Goal: Task Accomplishment & Management: Complete application form

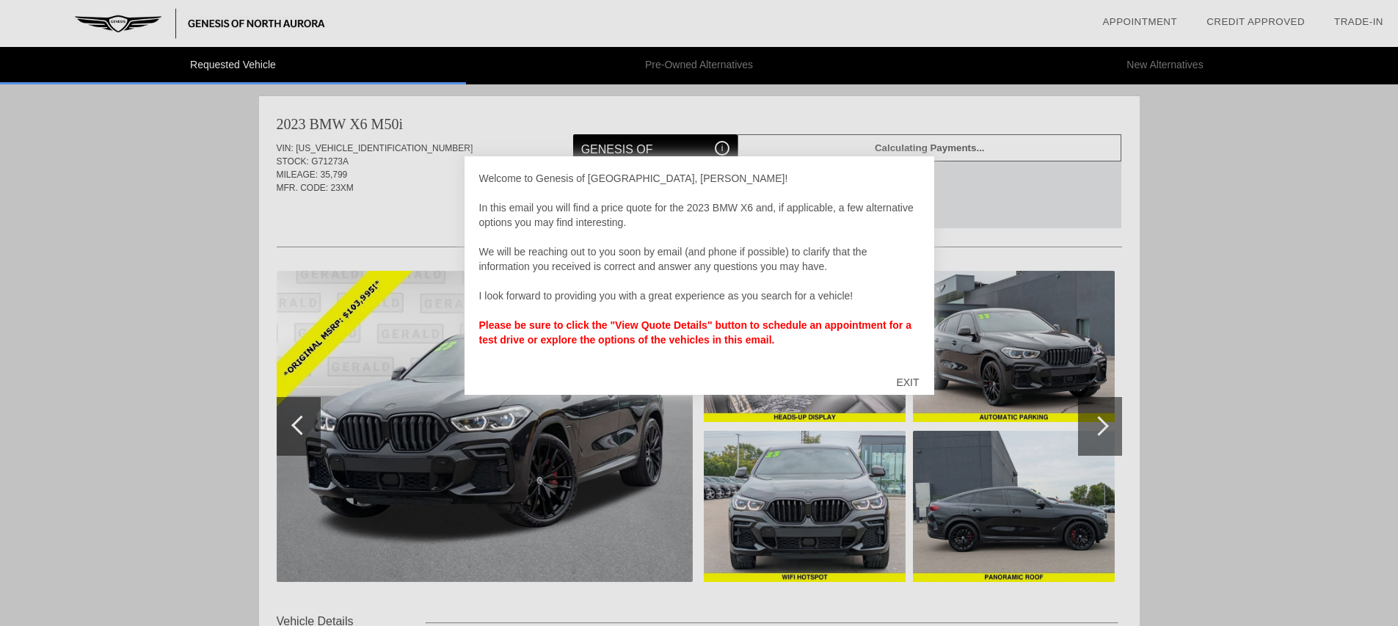
click at [906, 382] on div "EXIT" at bounding box center [907, 382] width 52 height 44
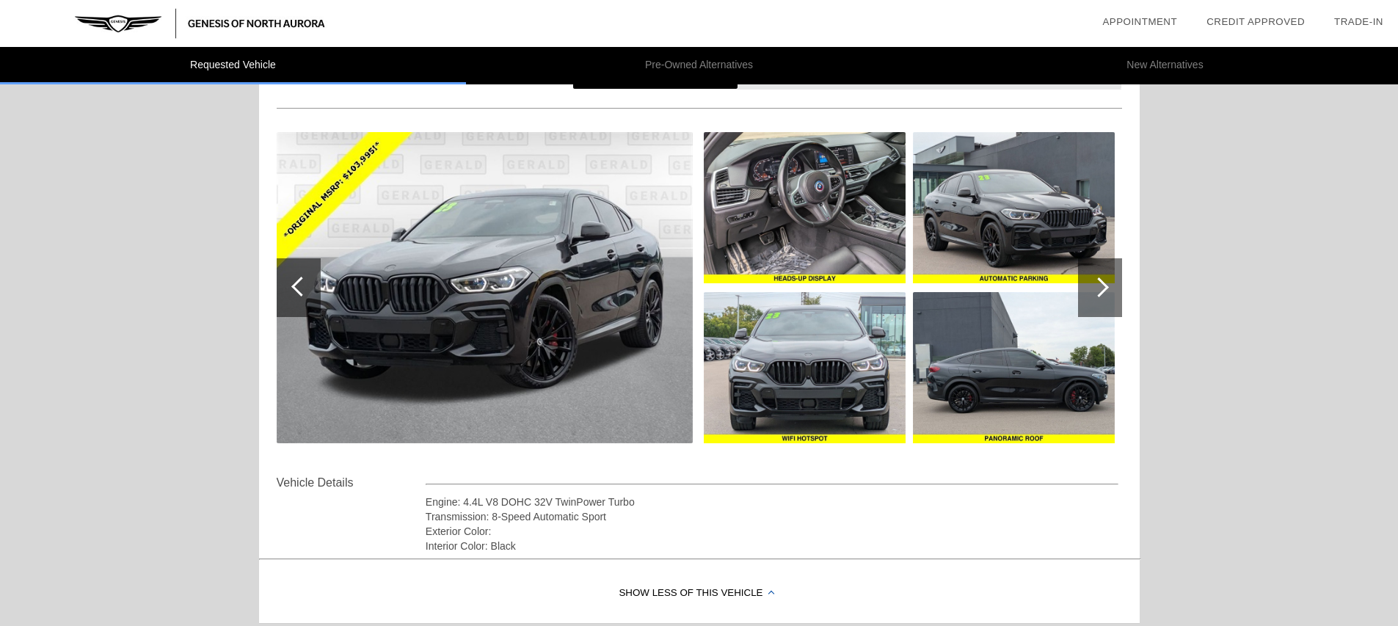
scroll to position [140, 0]
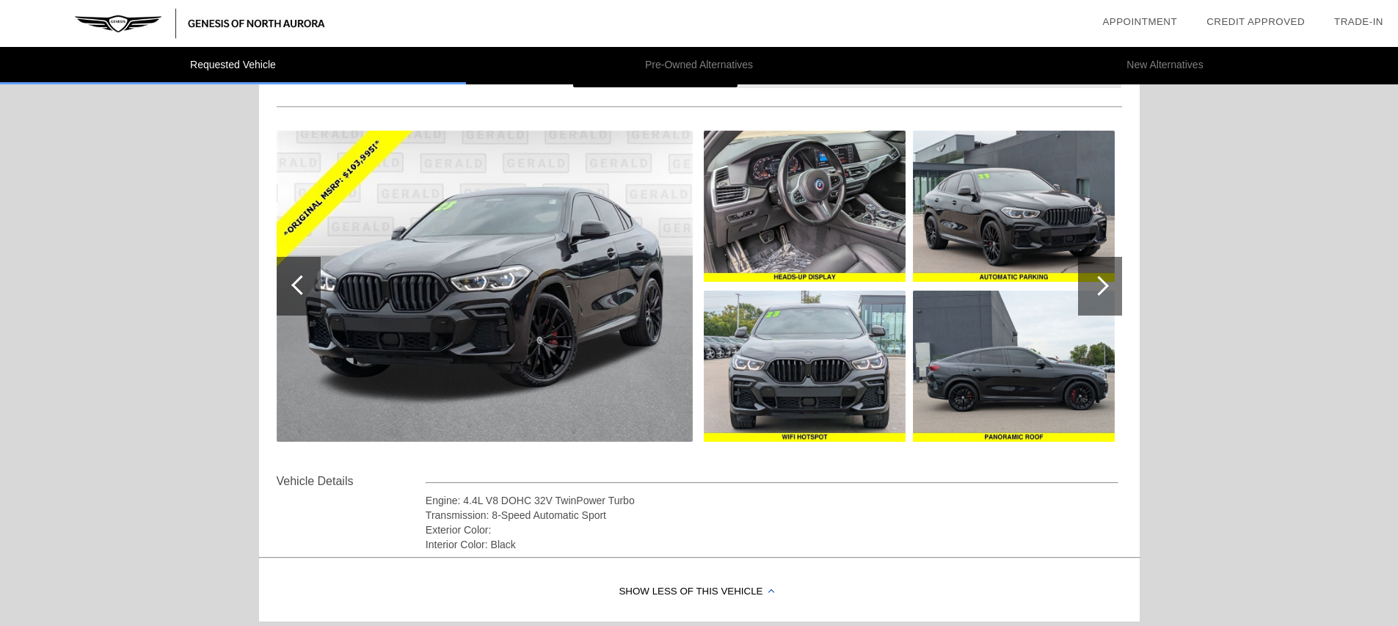
click at [1106, 286] on div at bounding box center [1099, 286] width 20 height 20
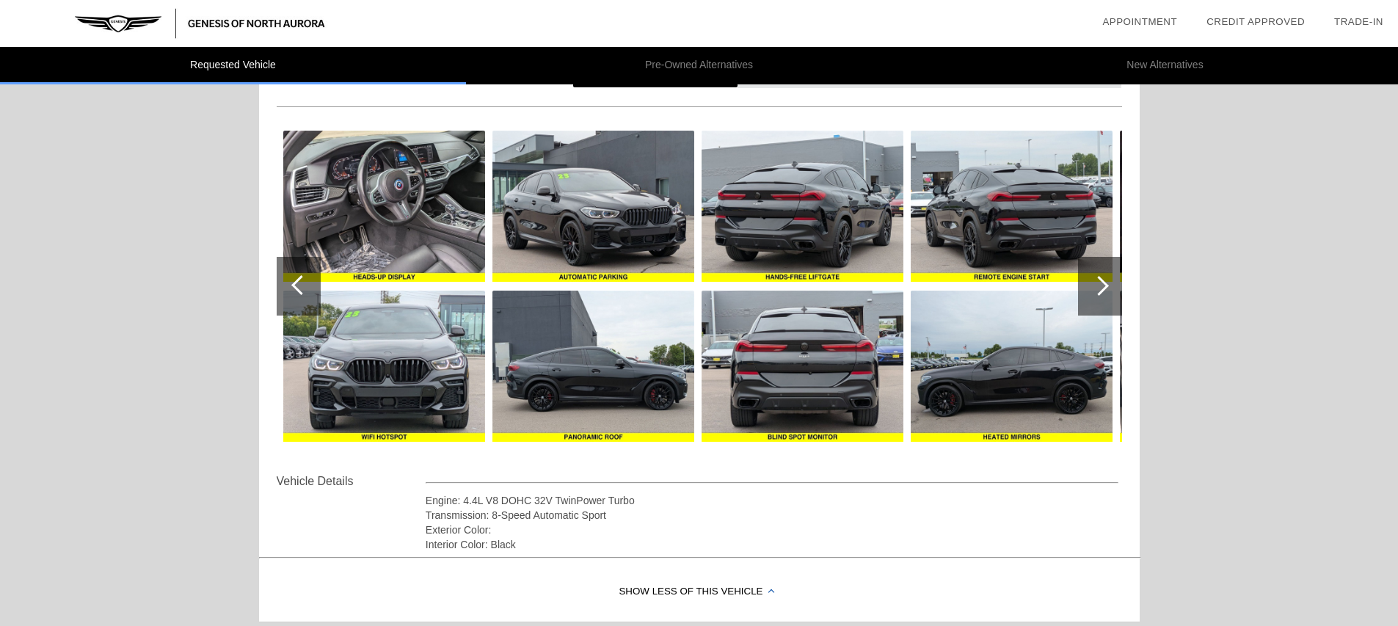
click at [1106, 286] on div at bounding box center [1099, 286] width 20 height 20
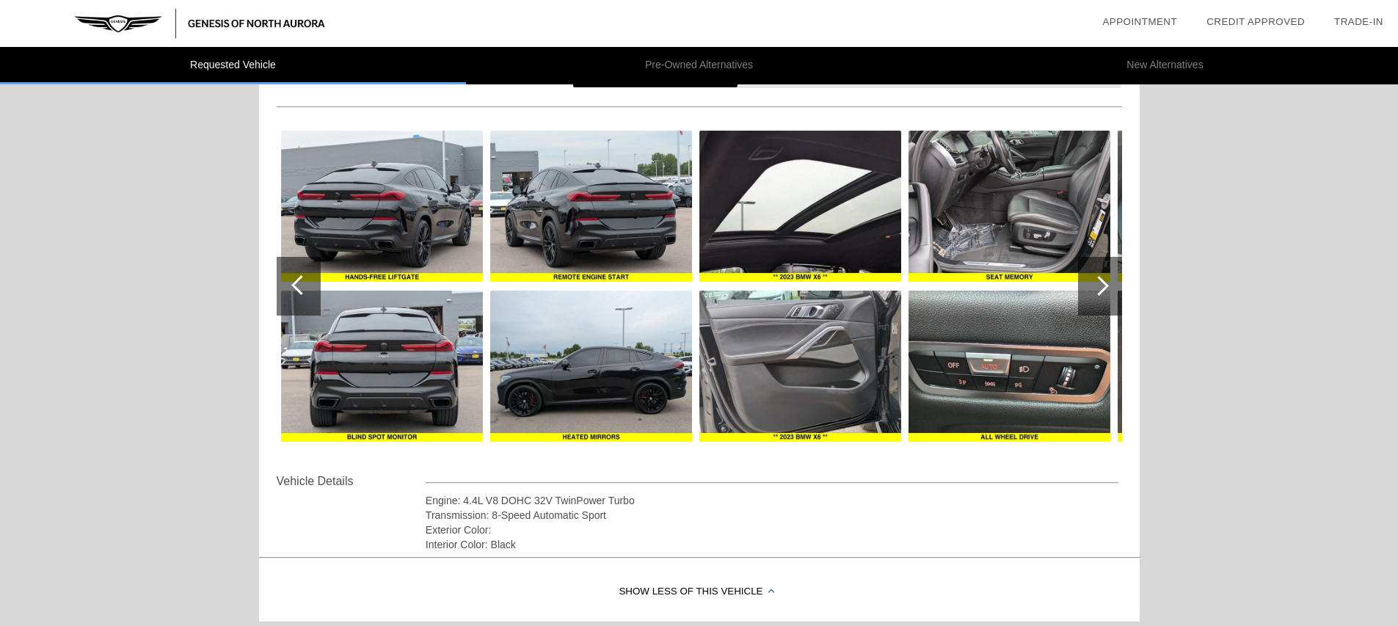
click at [1106, 286] on div at bounding box center [1099, 286] width 20 height 20
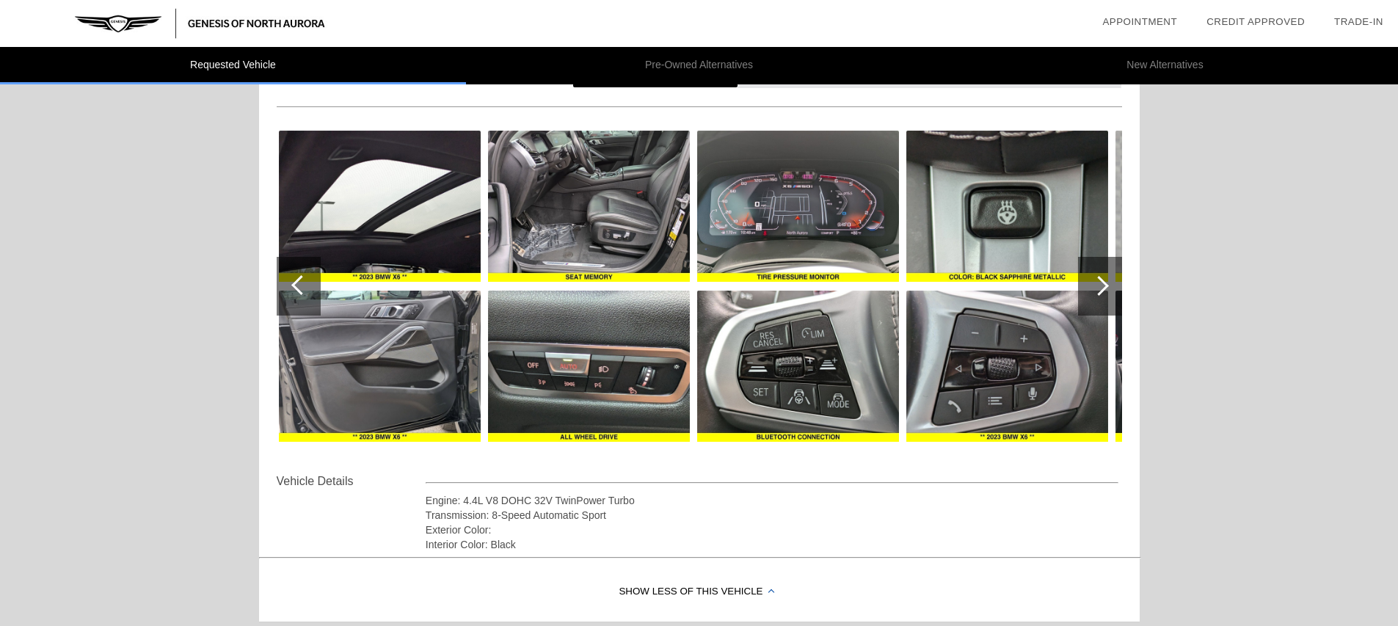
click at [1106, 286] on div at bounding box center [1099, 286] width 20 height 20
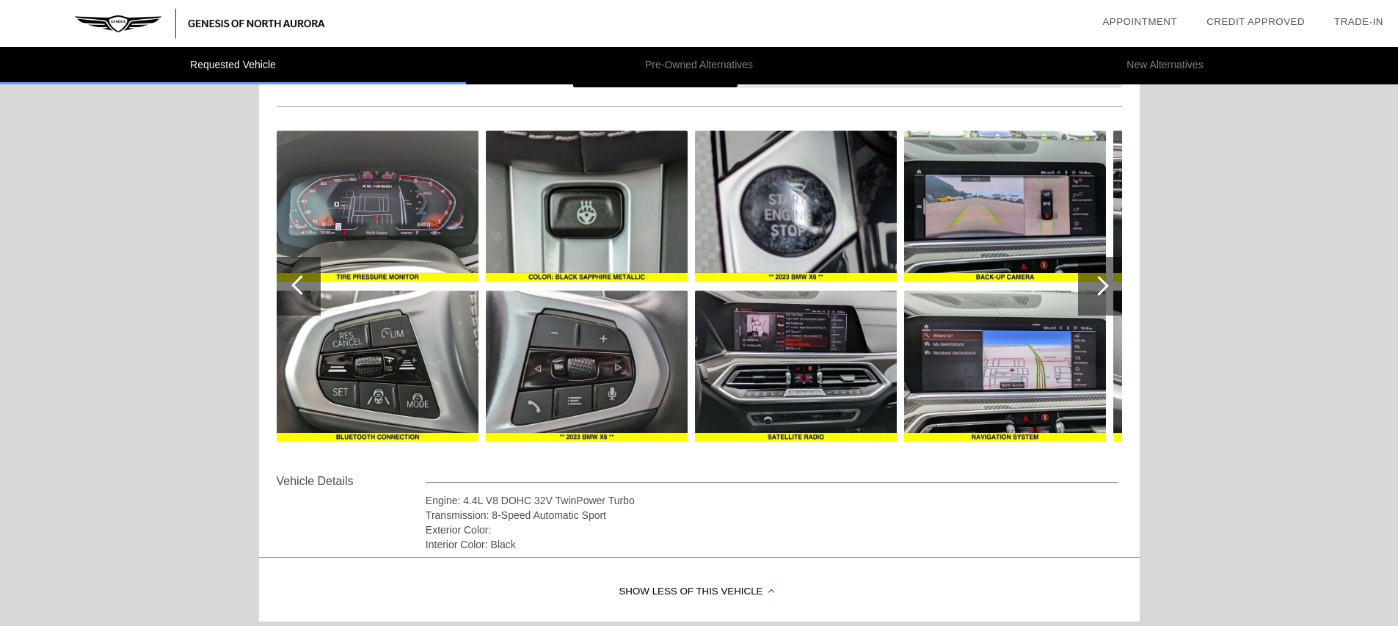
click at [1106, 286] on div at bounding box center [1099, 286] width 20 height 20
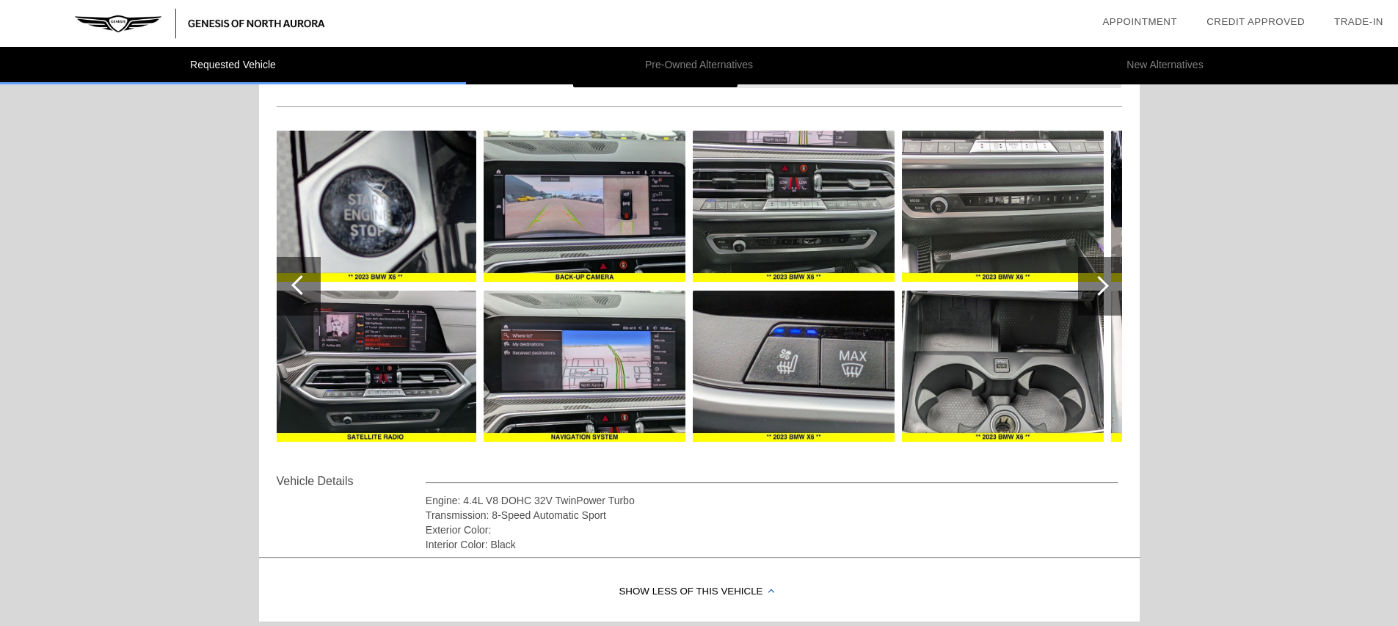
click at [1106, 286] on div at bounding box center [1099, 286] width 20 height 20
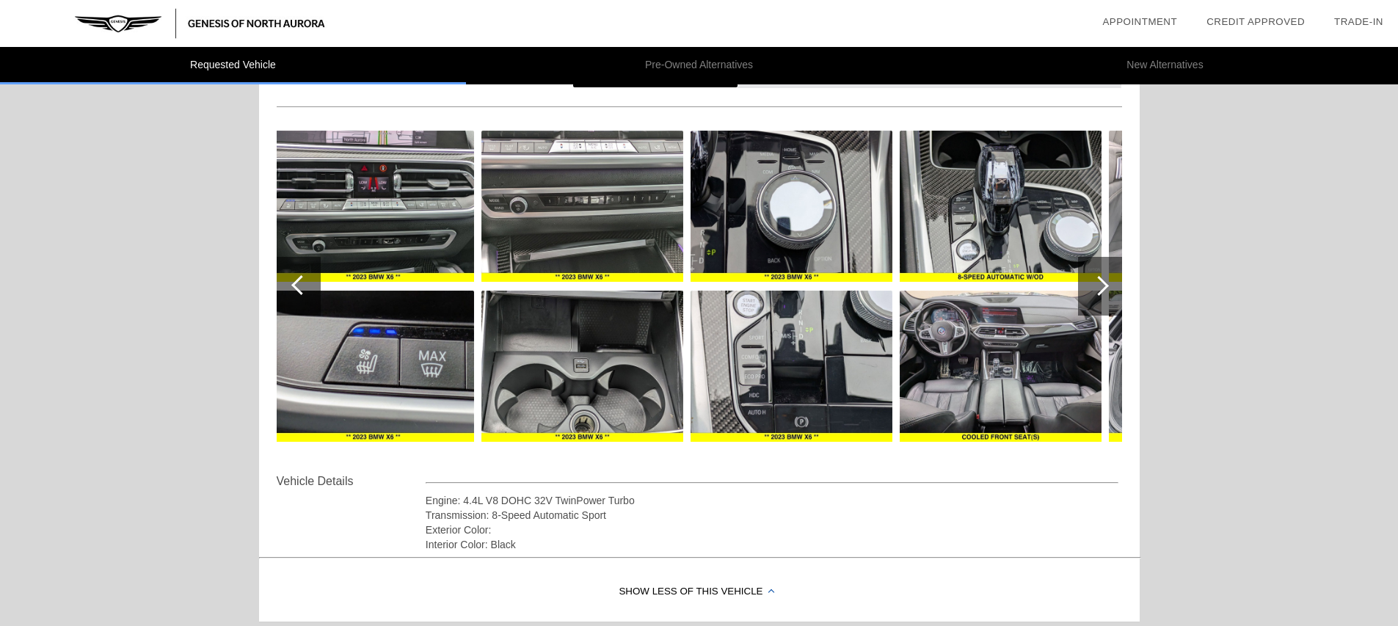
click at [1106, 286] on div at bounding box center [1099, 286] width 20 height 20
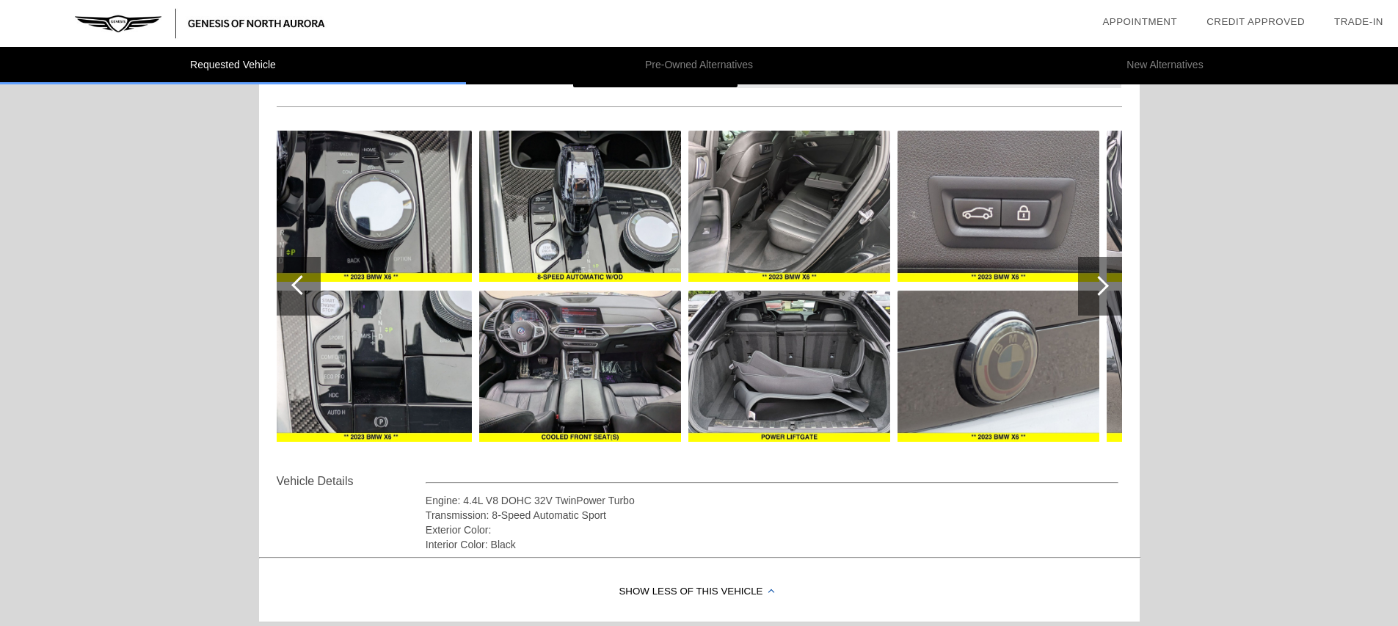
click at [1106, 286] on div at bounding box center [1099, 286] width 20 height 20
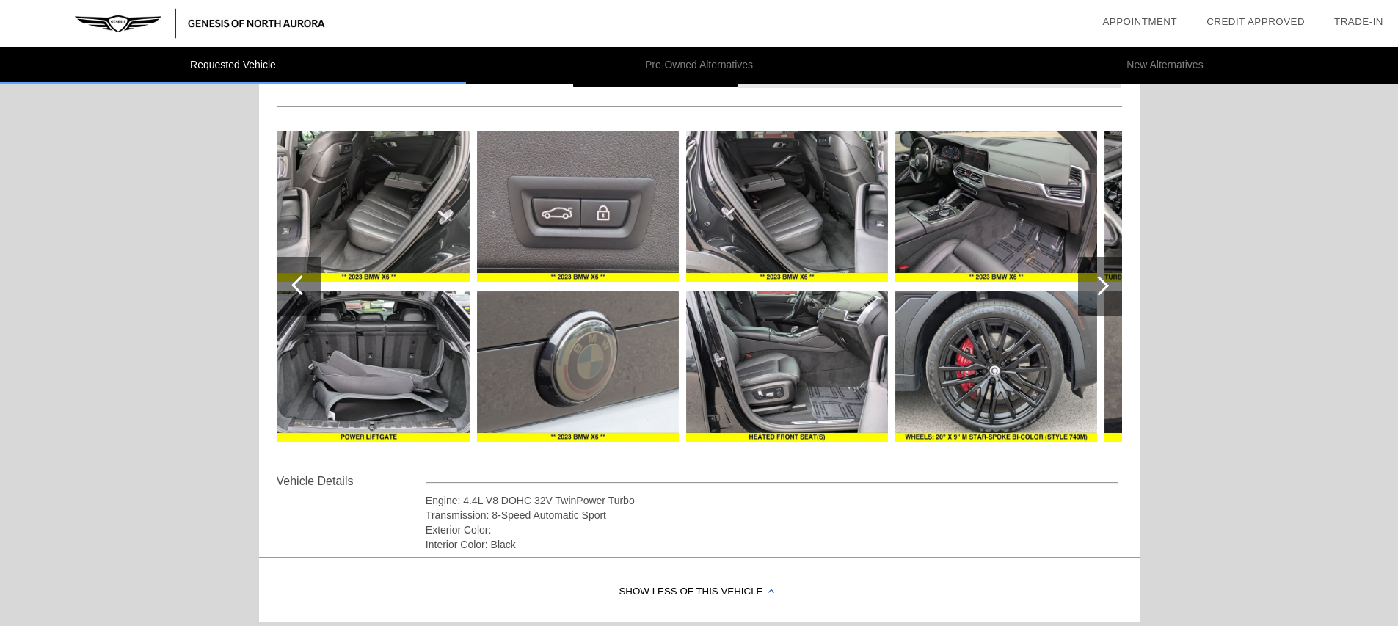
click at [1107, 286] on div at bounding box center [1099, 286] width 20 height 20
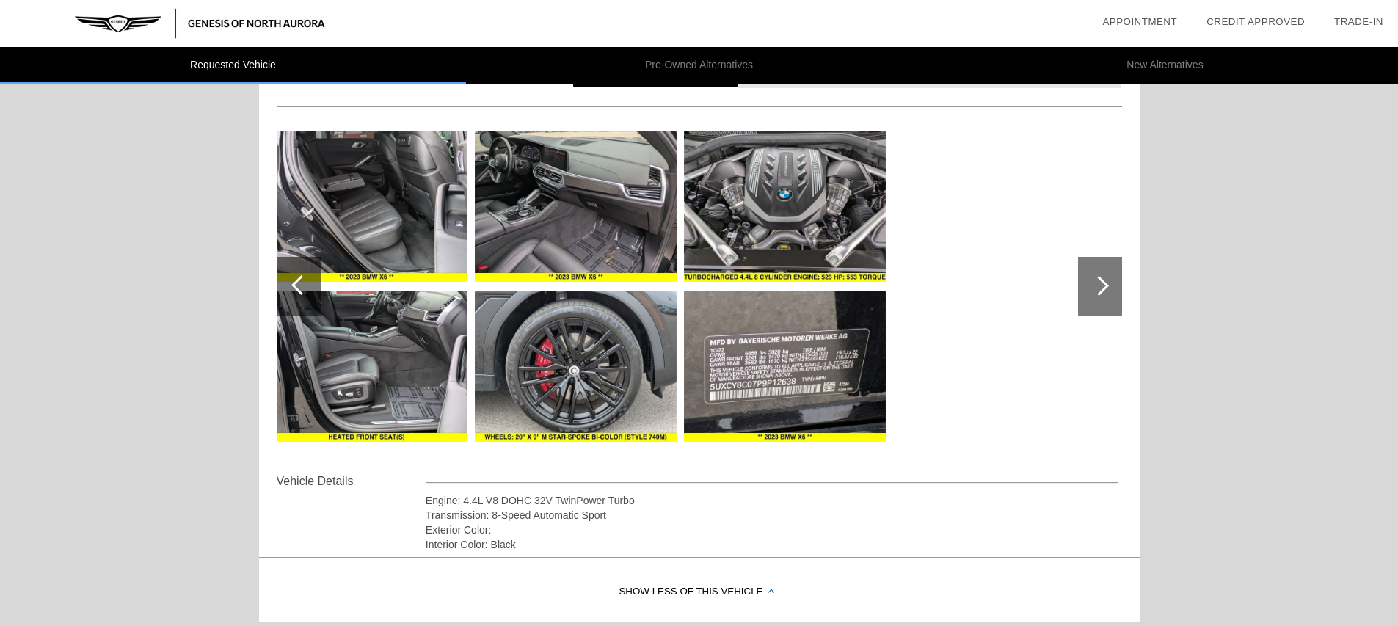
click at [1107, 286] on div at bounding box center [1099, 286] width 20 height 20
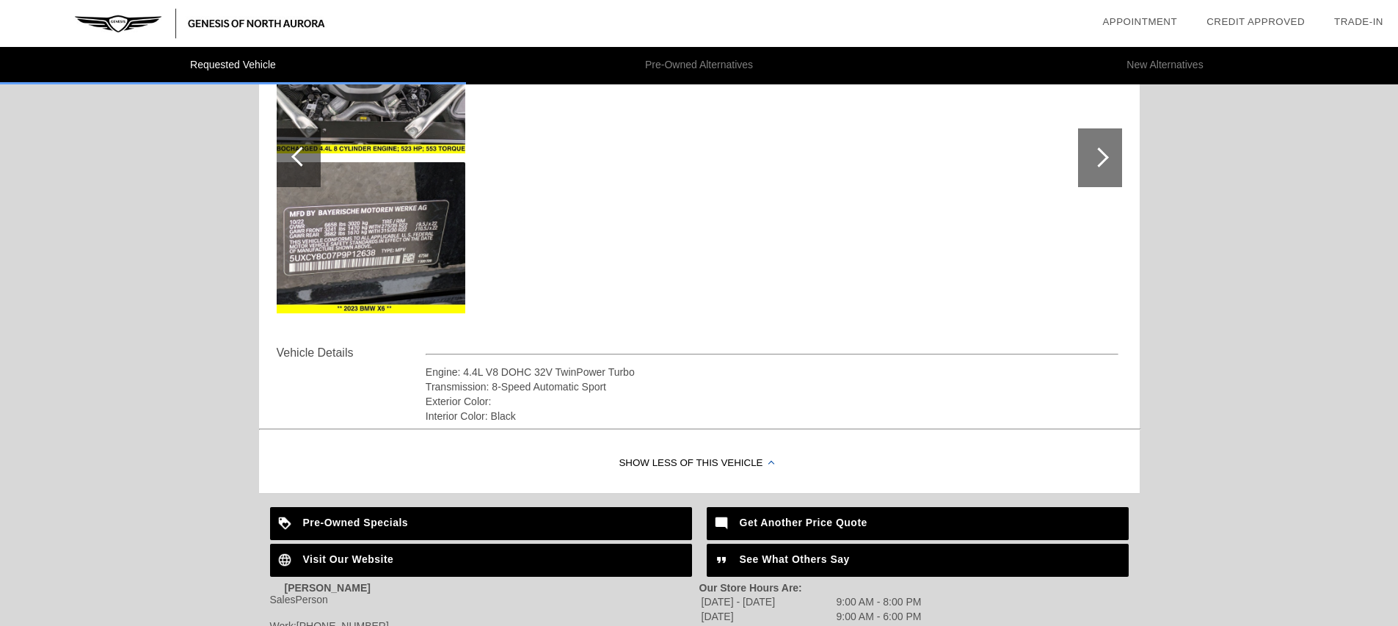
scroll to position [260, 0]
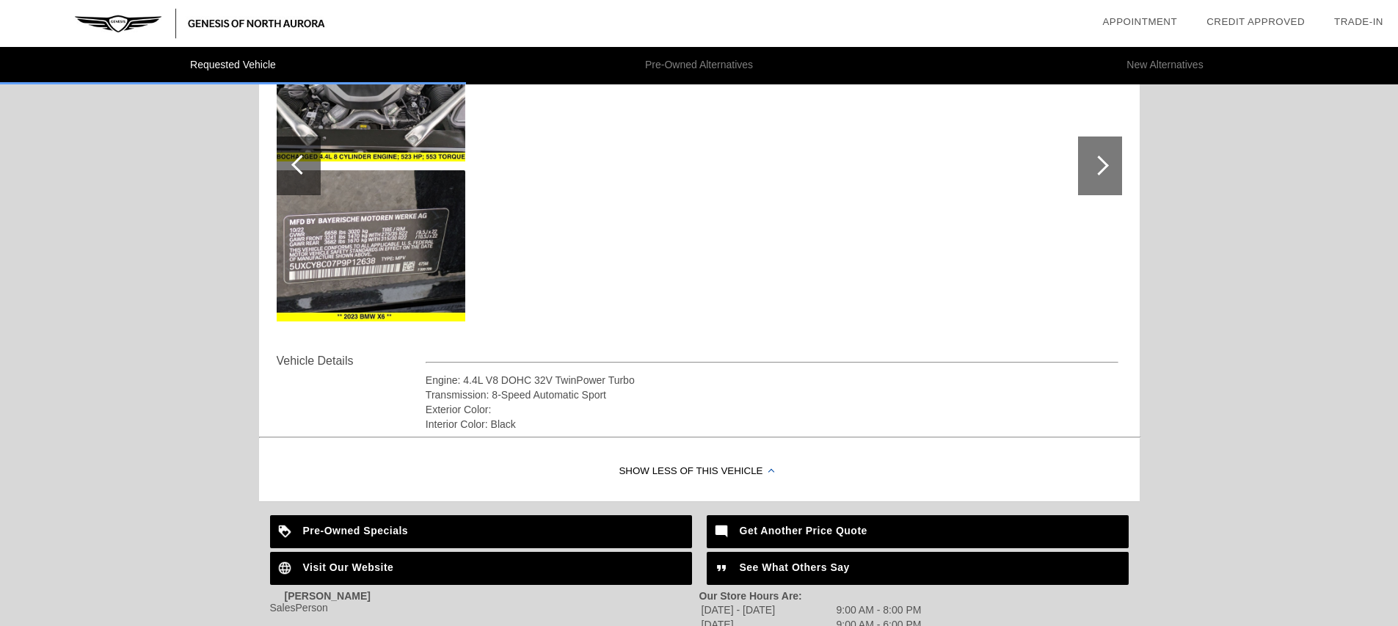
click at [1087, 159] on div at bounding box center [1100, 165] width 44 height 59
click at [1094, 164] on div at bounding box center [1099, 166] width 20 height 20
click at [1096, 167] on div at bounding box center [1099, 166] width 20 height 20
click at [1096, 168] on div at bounding box center [1099, 166] width 20 height 20
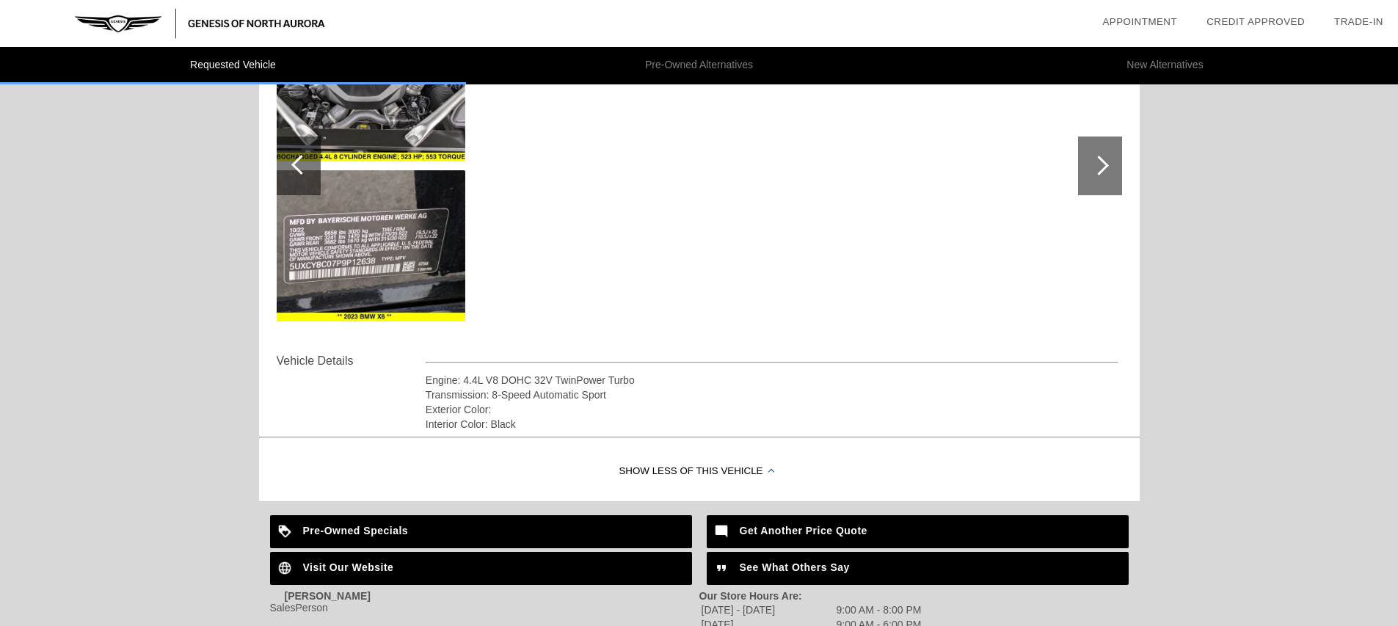
click at [299, 162] on div at bounding box center [301, 165] width 20 height 20
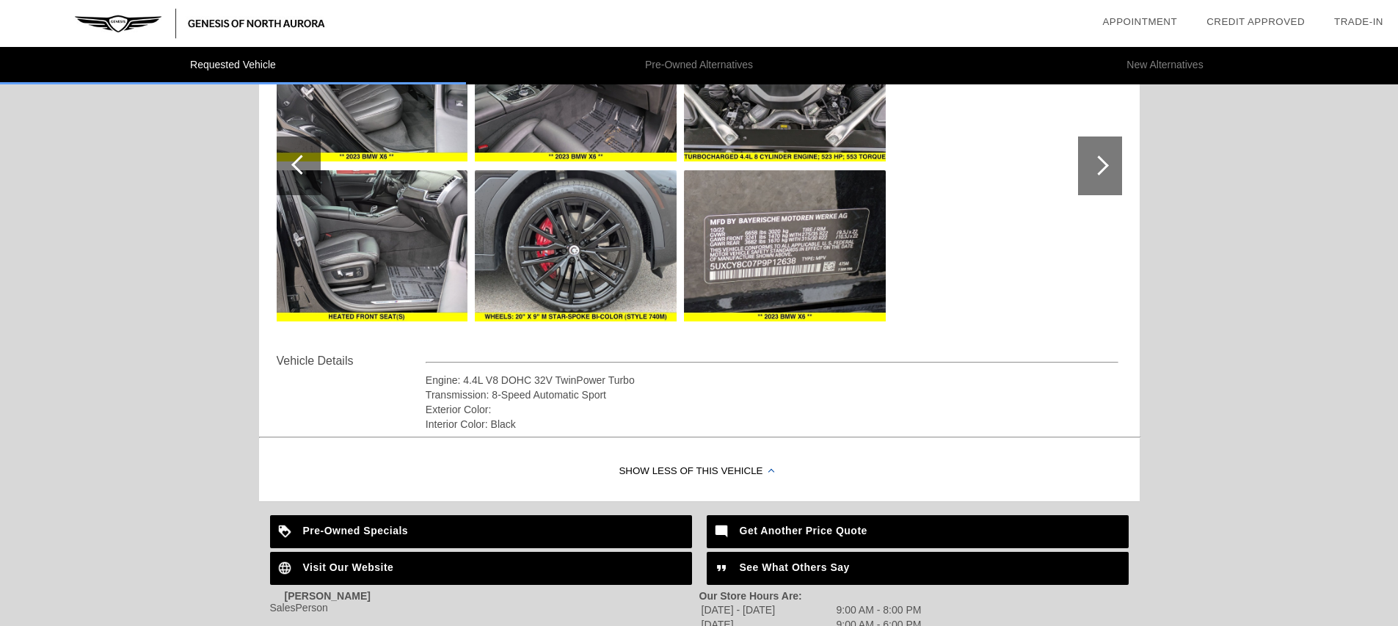
click at [299, 162] on div at bounding box center [301, 165] width 20 height 20
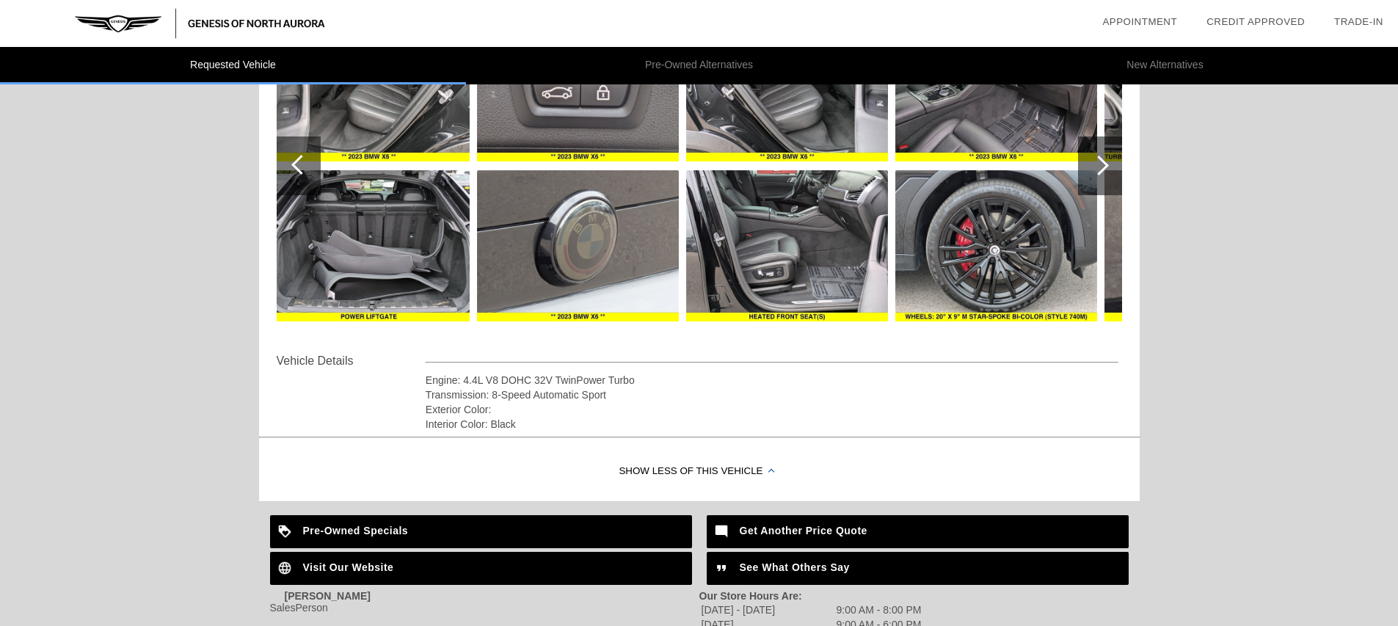
click at [299, 162] on div at bounding box center [301, 165] width 20 height 20
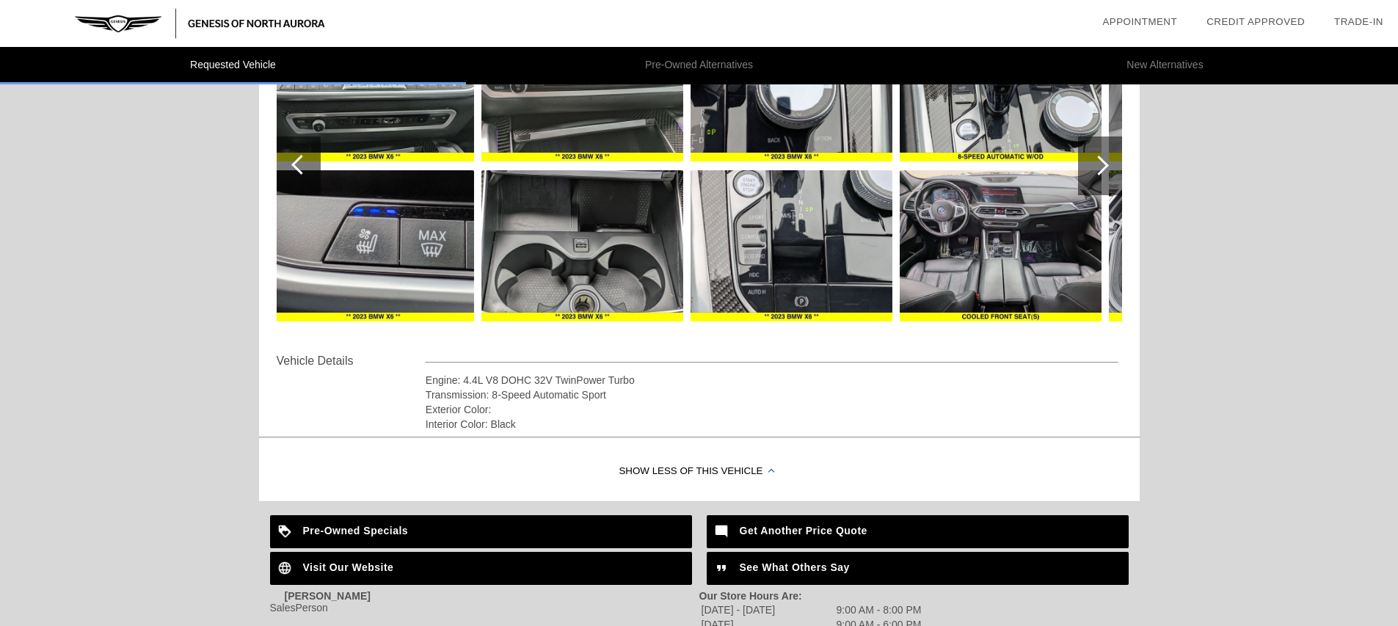
click at [299, 162] on div at bounding box center [301, 165] width 20 height 20
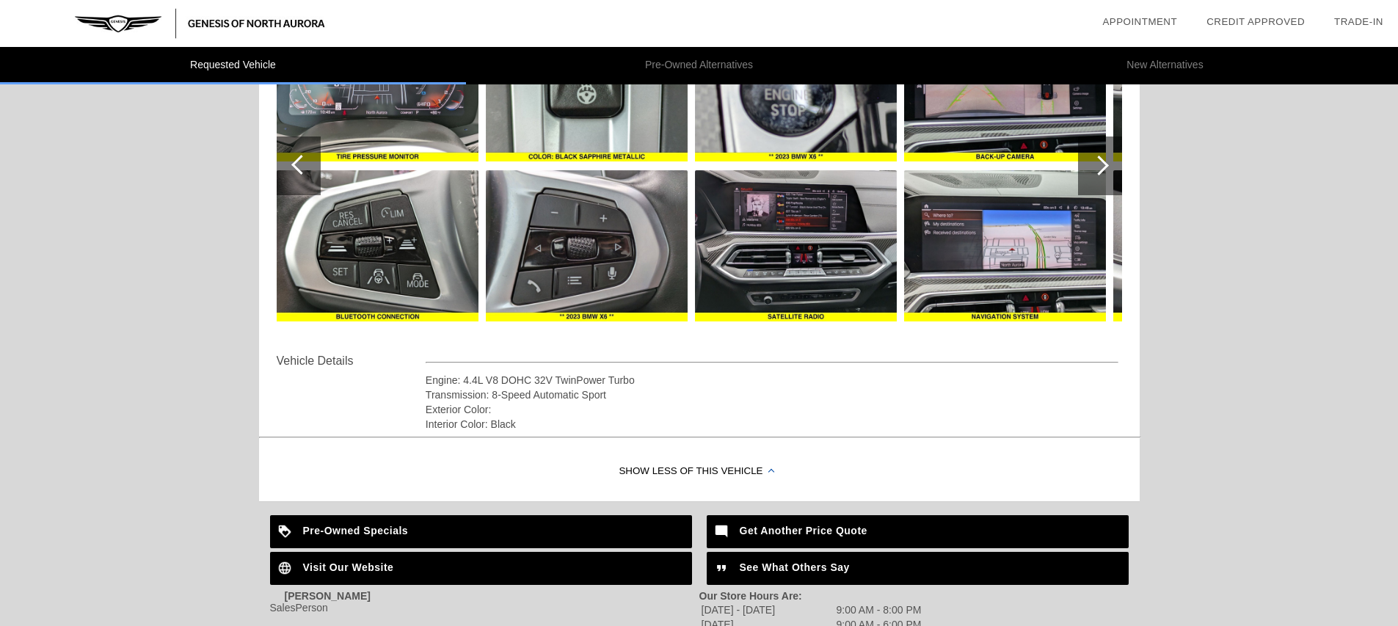
click at [299, 162] on div at bounding box center [301, 165] width 20 height 20
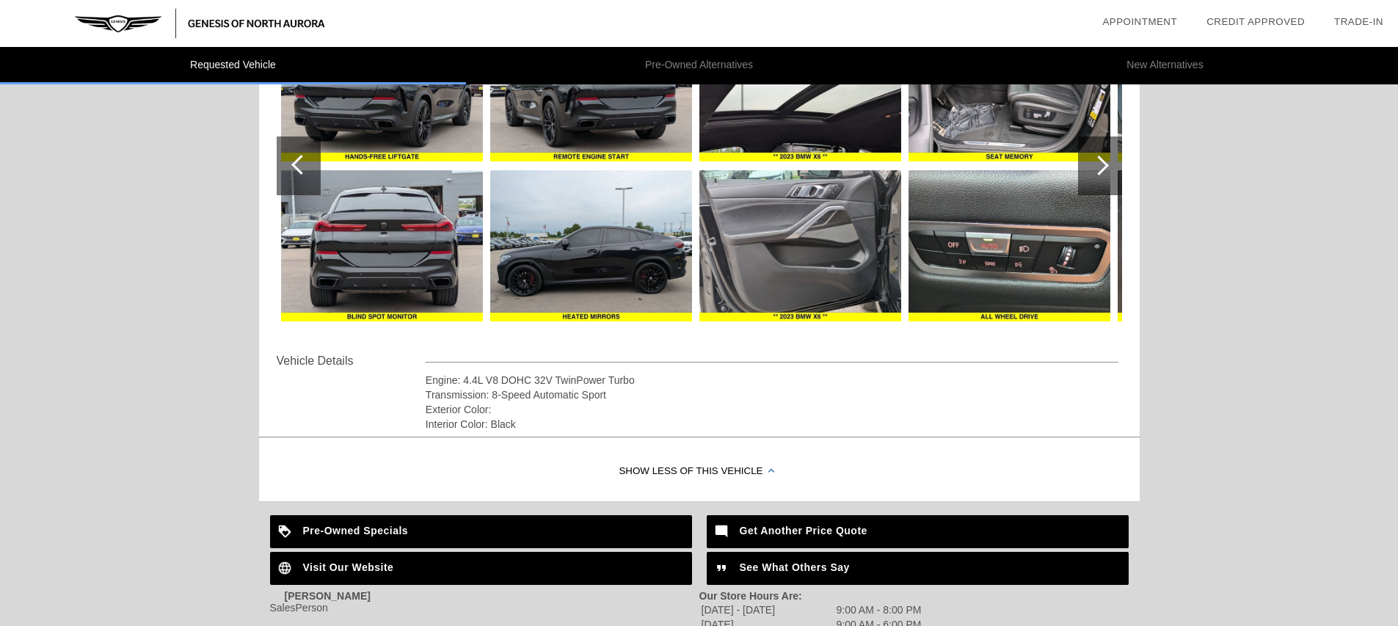
click at [299, 162] on div at bounding box center [301, 165] width 20 height 20
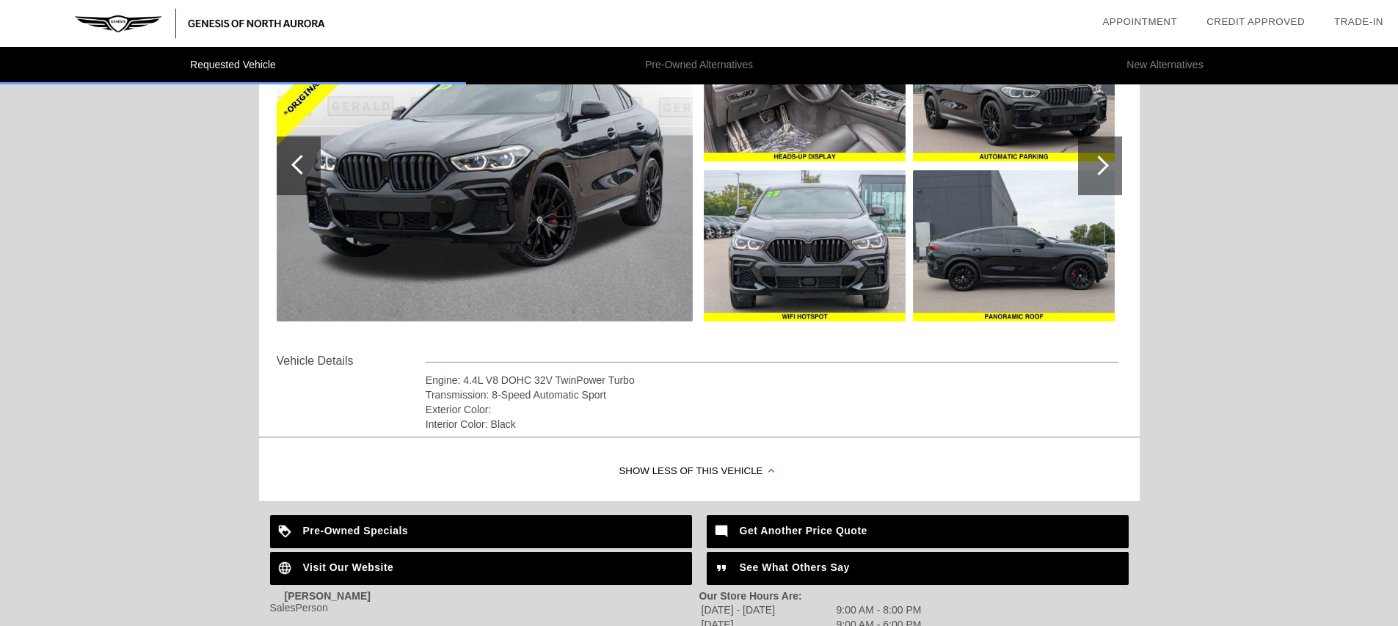
click at [299, 162] on div at bounding box center [301, 165] width 20 height 20
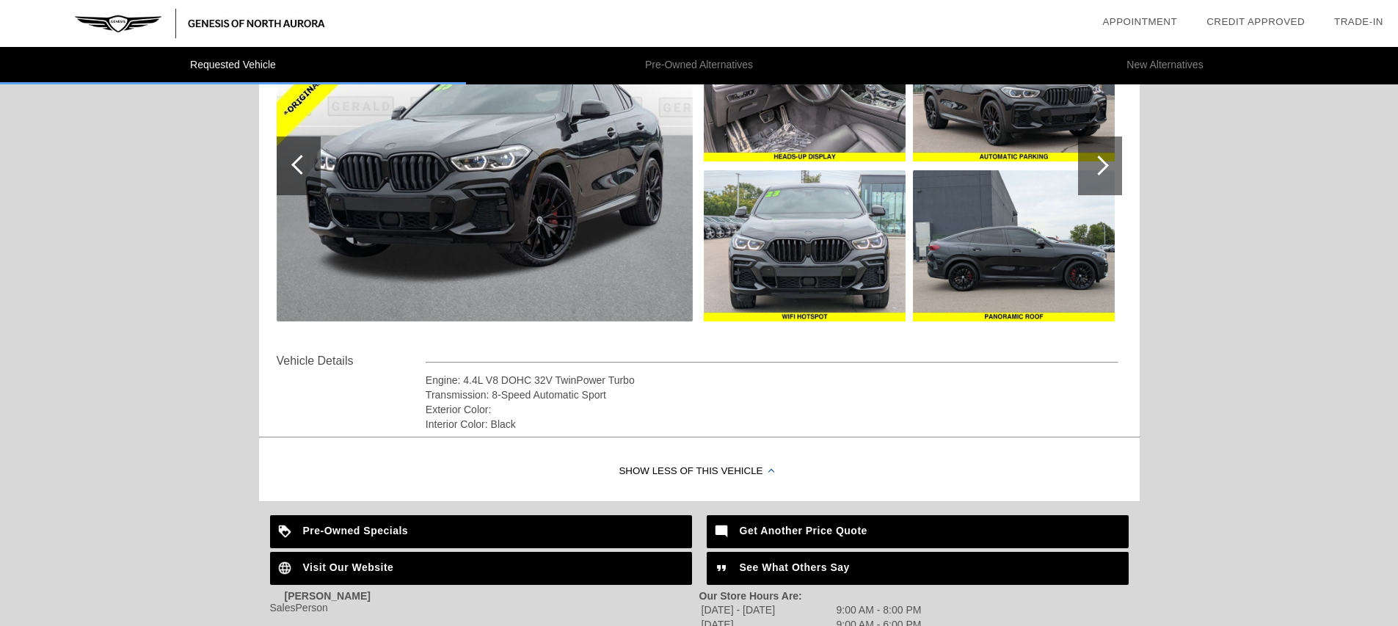
click at [299, 162] on div at bounding box center [301, 165] width 20 height 20
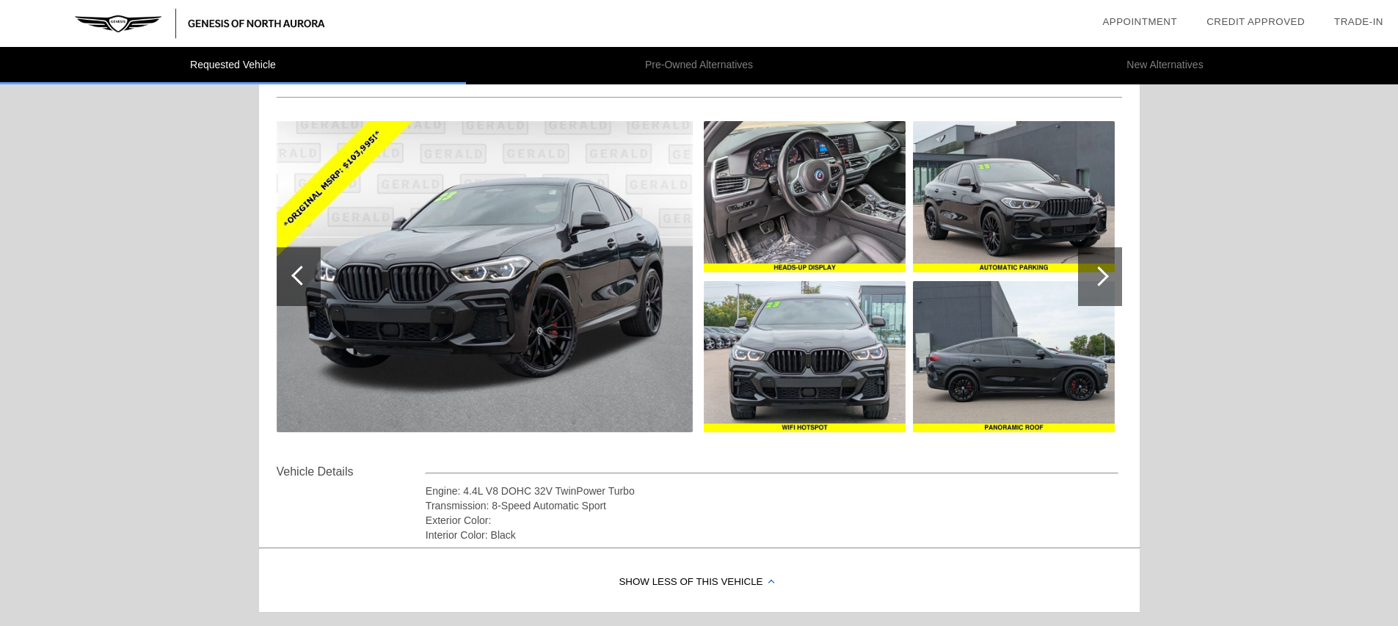
scroll to position [0, 0]
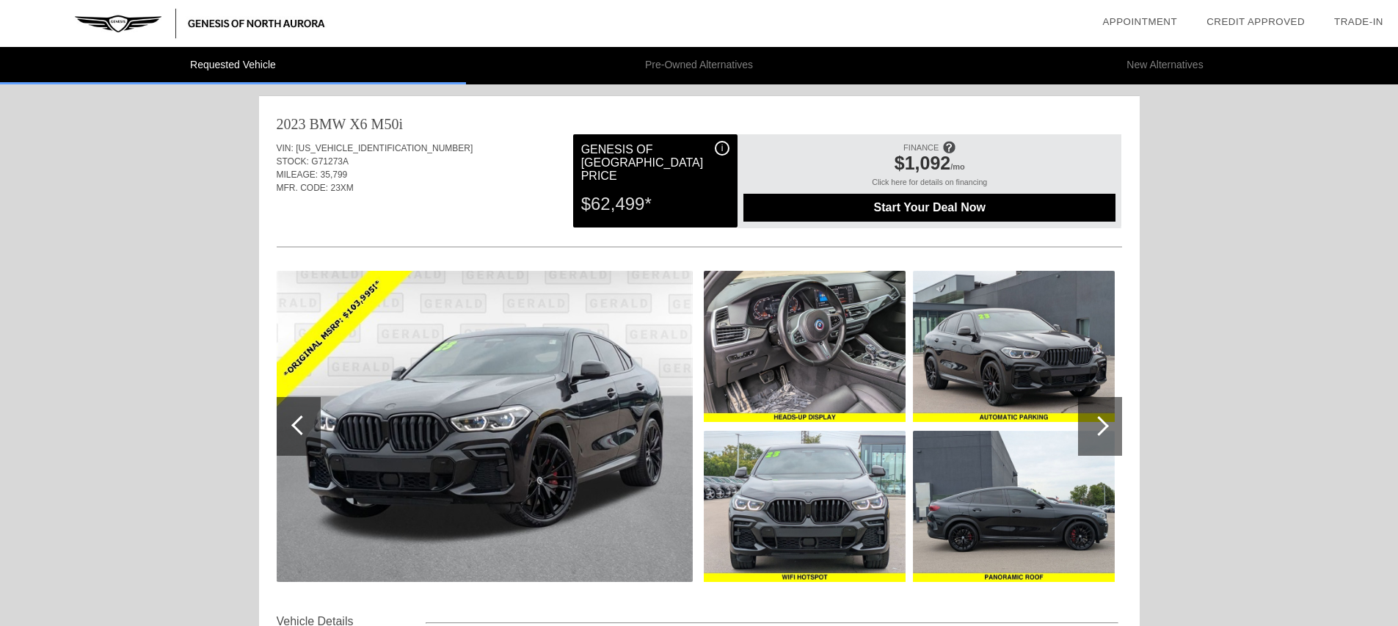
click at [1081, 423] on div at bounding box center [1100, 426] width 44 height 59
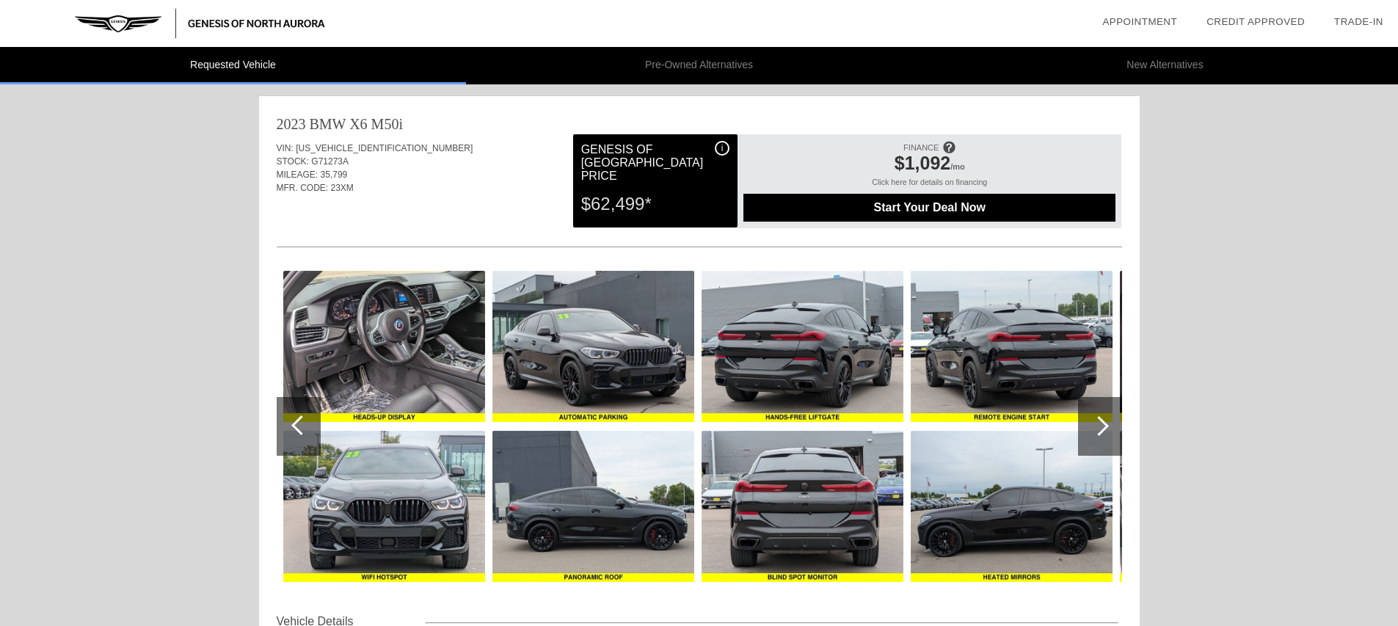
click at [1098, 423] on div at bounding box center [1099, 426] width 20 height 20
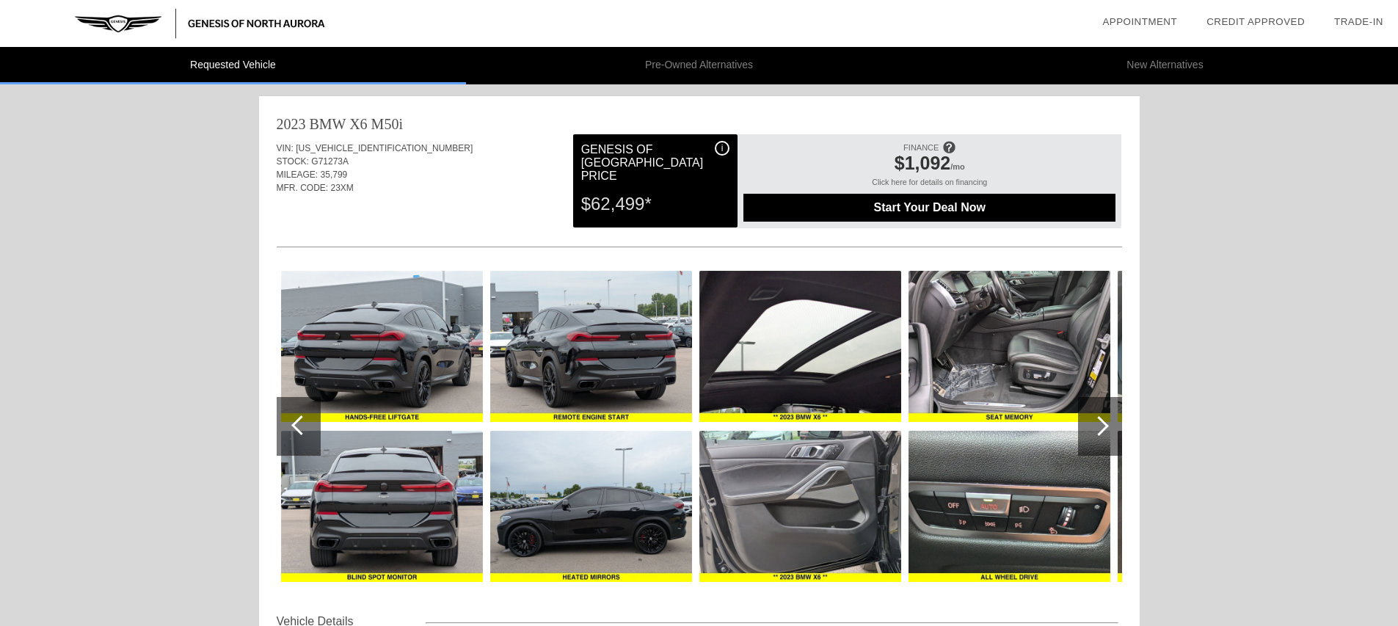
click at [1098, 423] on div at bounding box center [1099, 426] width 20 height 20
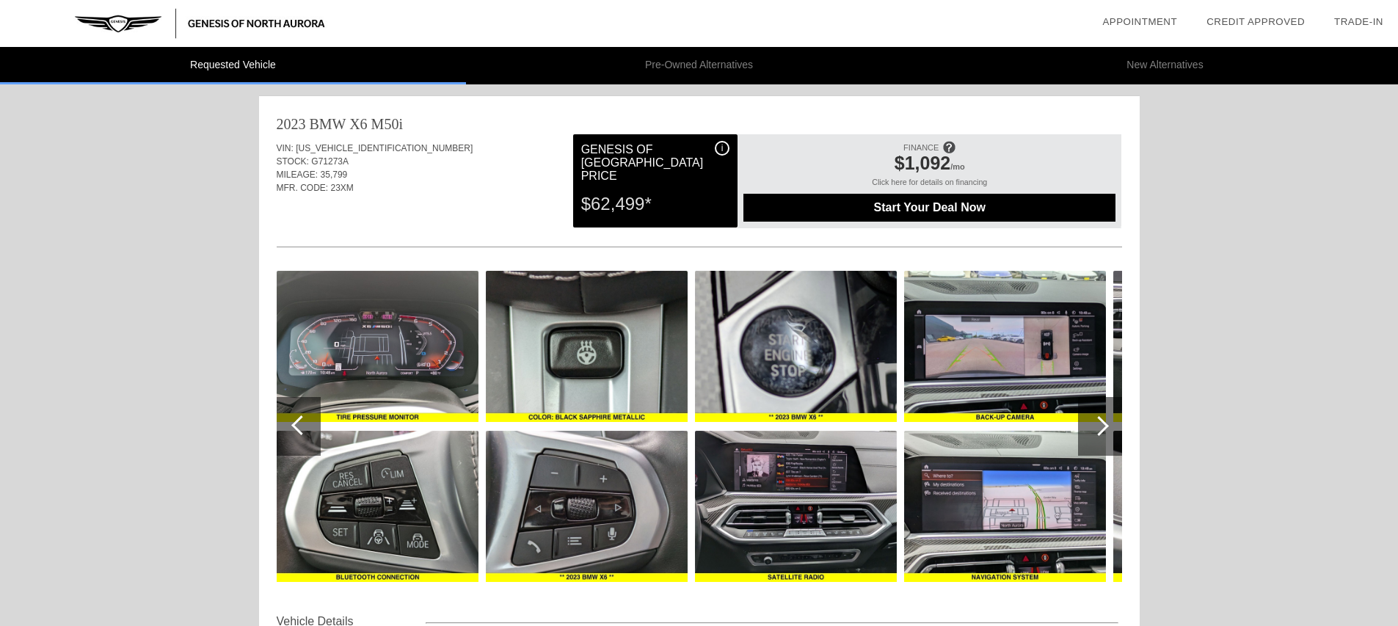
click at [1098, 423] on div at bounding box center [1099, 426] width 20 height 20
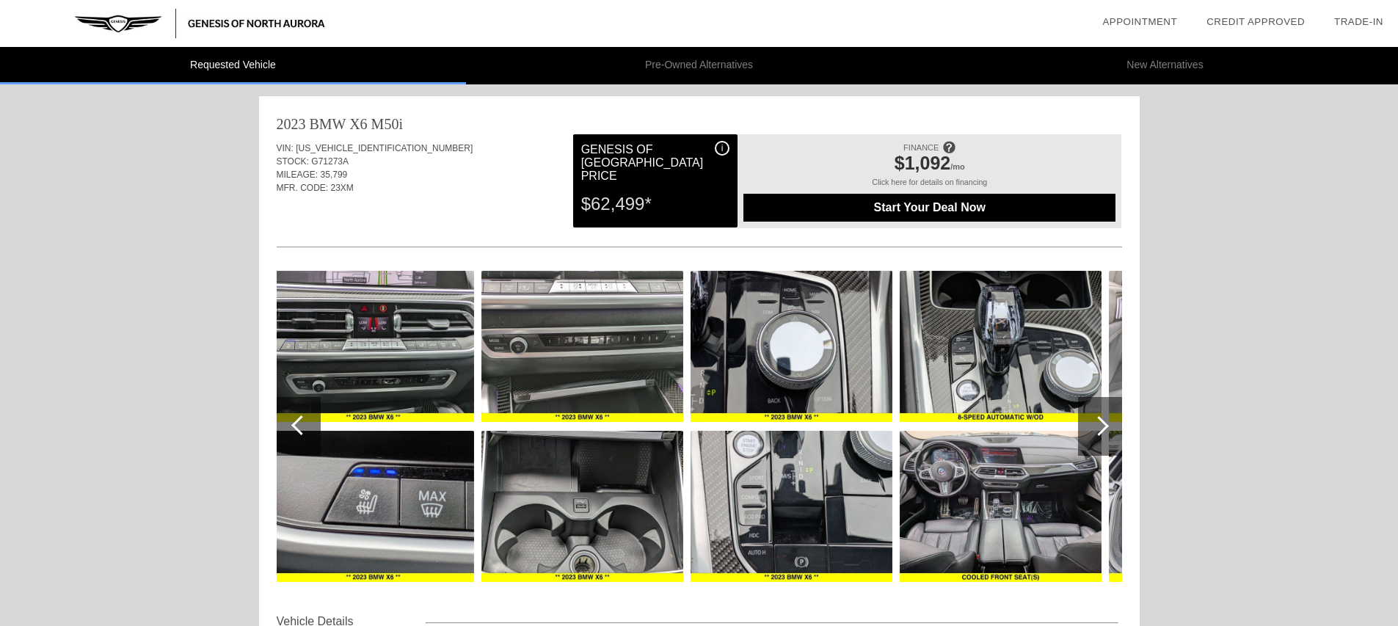
click at [1098, 423] on div at bounding box center [1099, 426] width 20 height 20
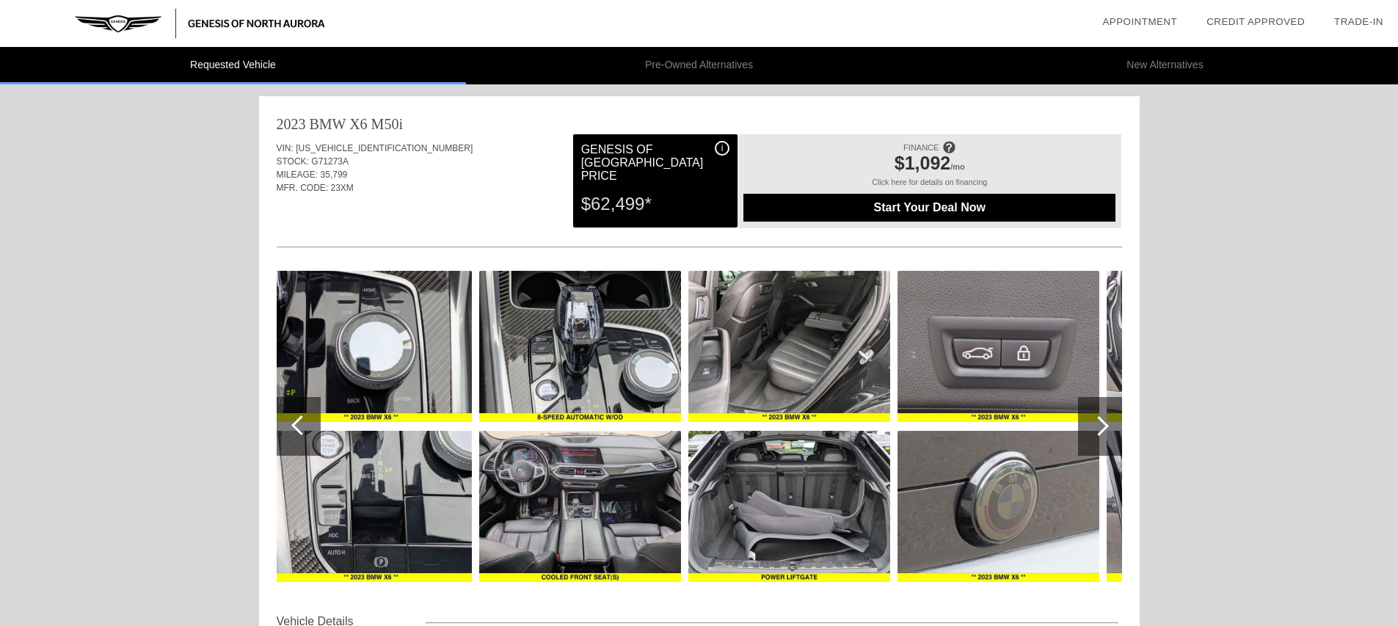
click at [1098, 423] on div at bounding box center [1099, 426] width 20 height 20
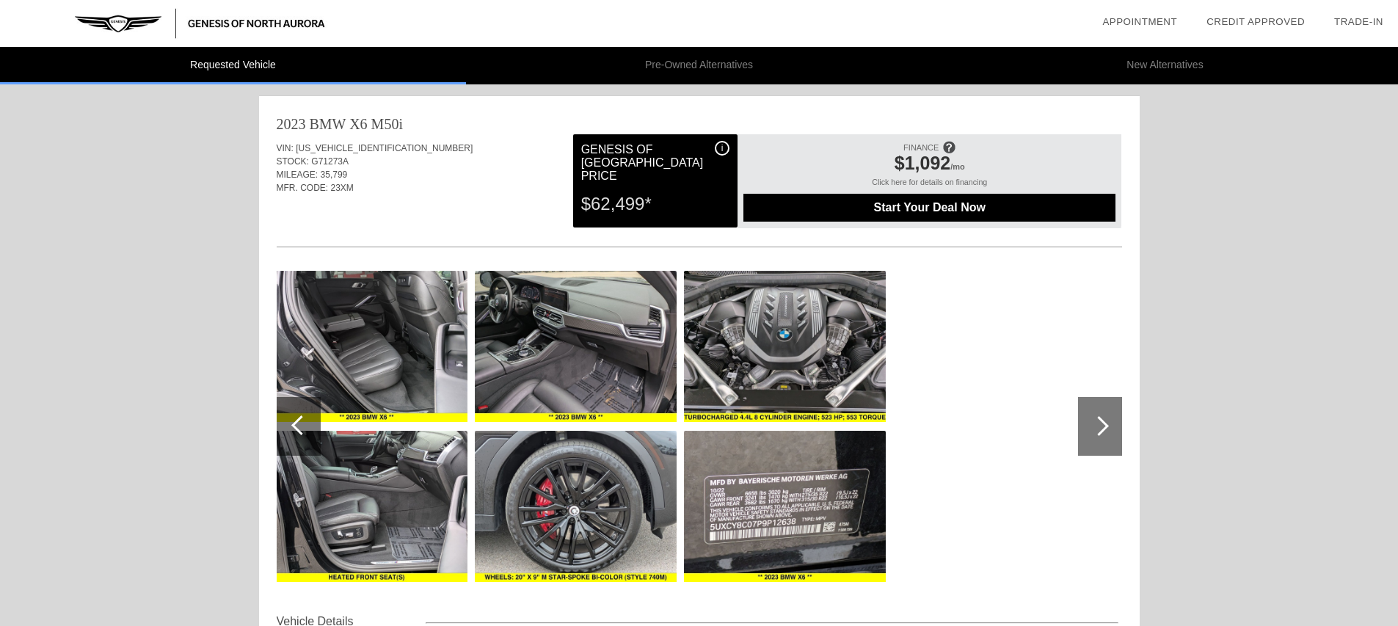
click at [1098, 423] on div at bounding box center [1099, 426] width 20 height 20
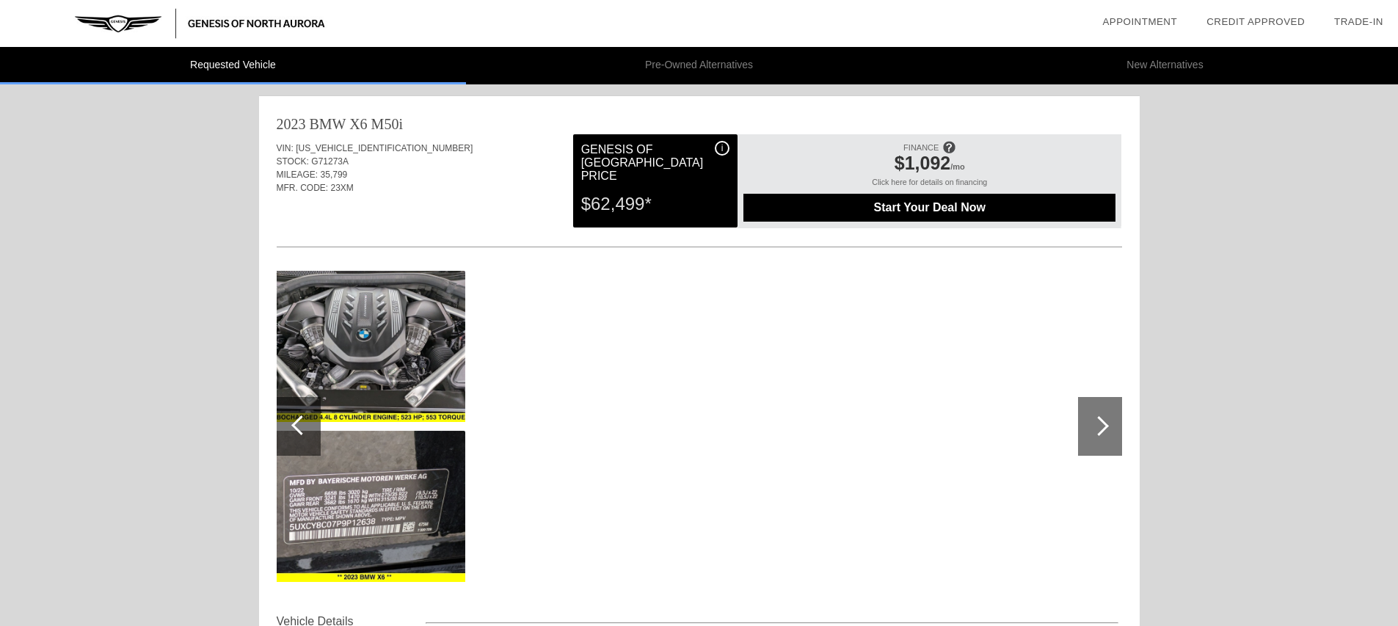
click at [1098, 423] on div at bounding box center [1099, 426] width 20 height 20
click at [1092, 428] on div at bounding box center [1099, 426] width 20 height 20
click at [1096, 429] on div at bounding box center [1099, 426] width 20 height 20
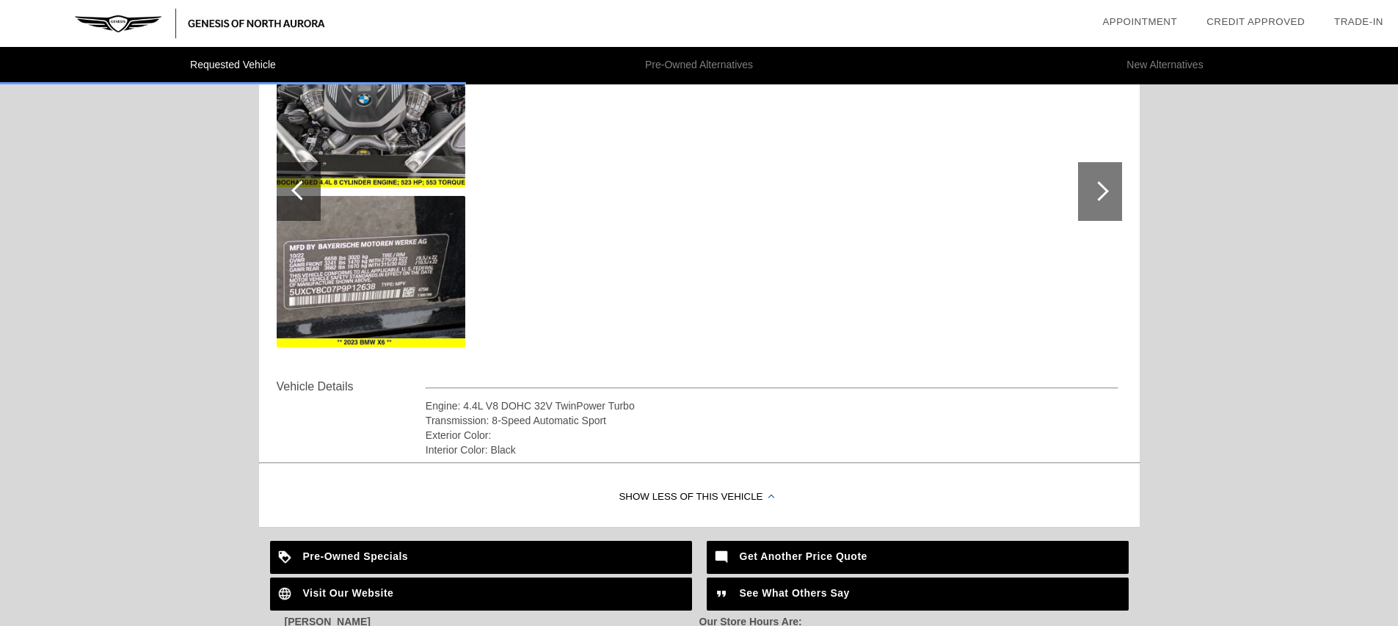
scroll to position [225, 0]
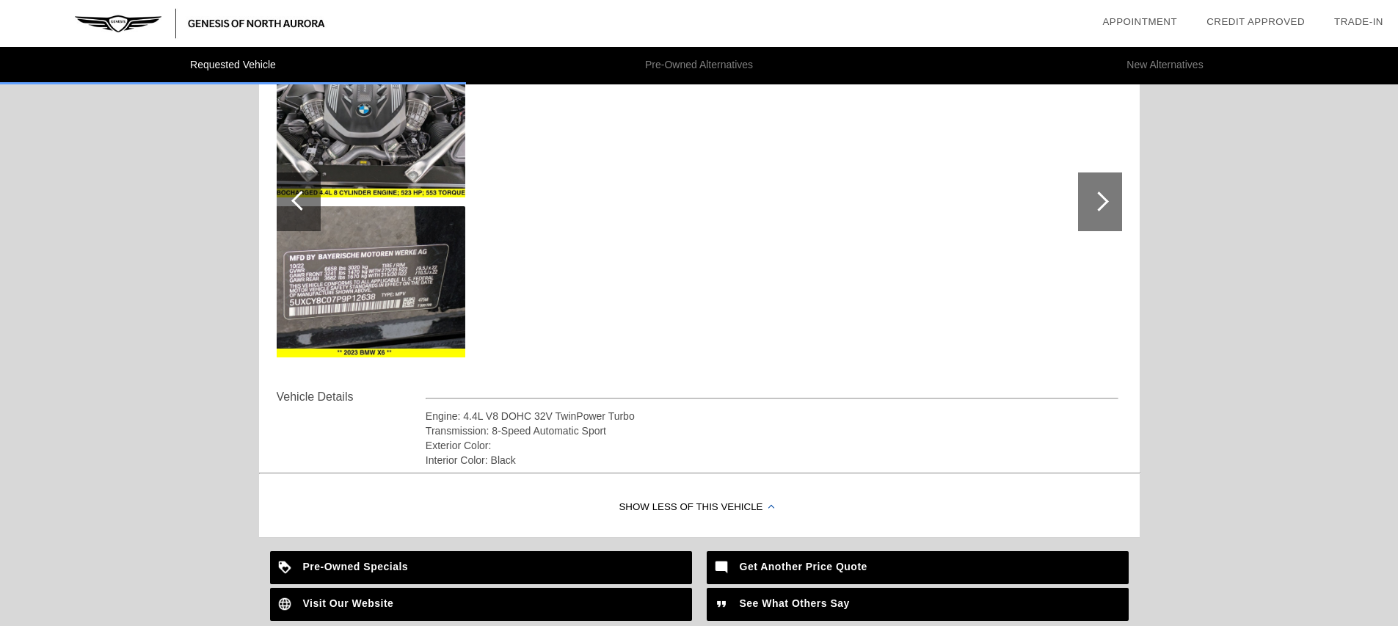
click at [298, 200] on div at bounding box center [301, 201] width 20 height 20
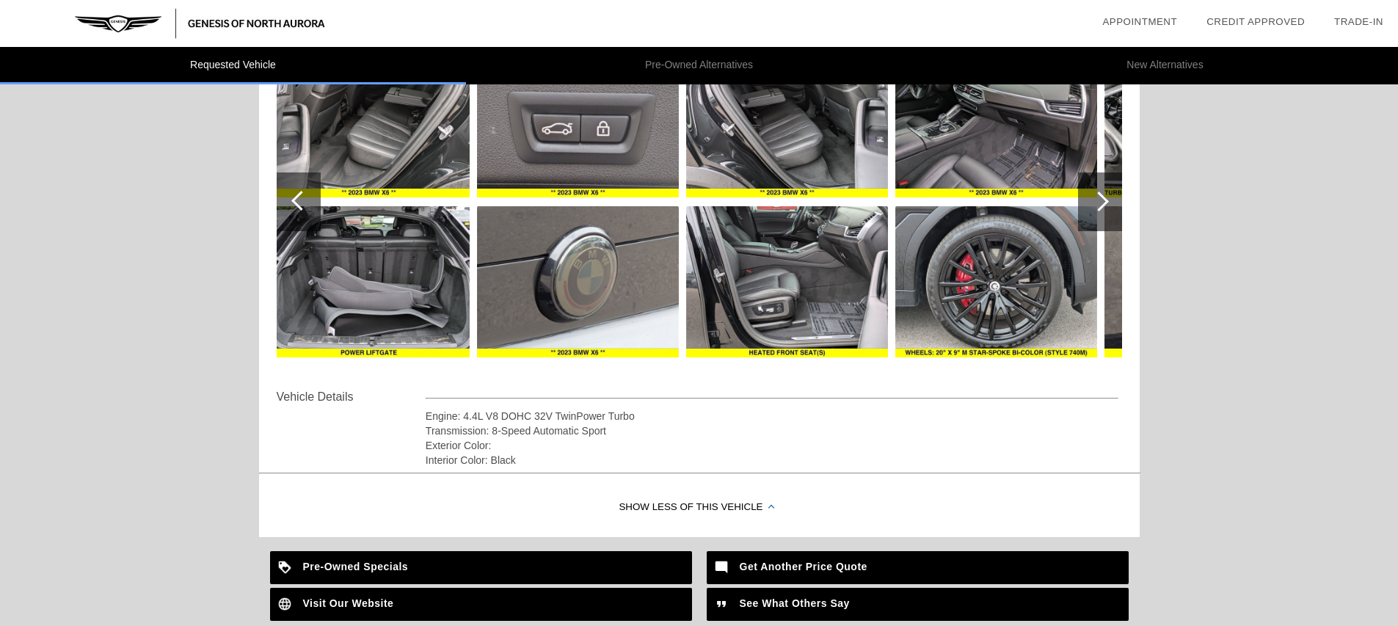
click at [298, 200] on div at bounding box center [301, 201] width 20 height 20
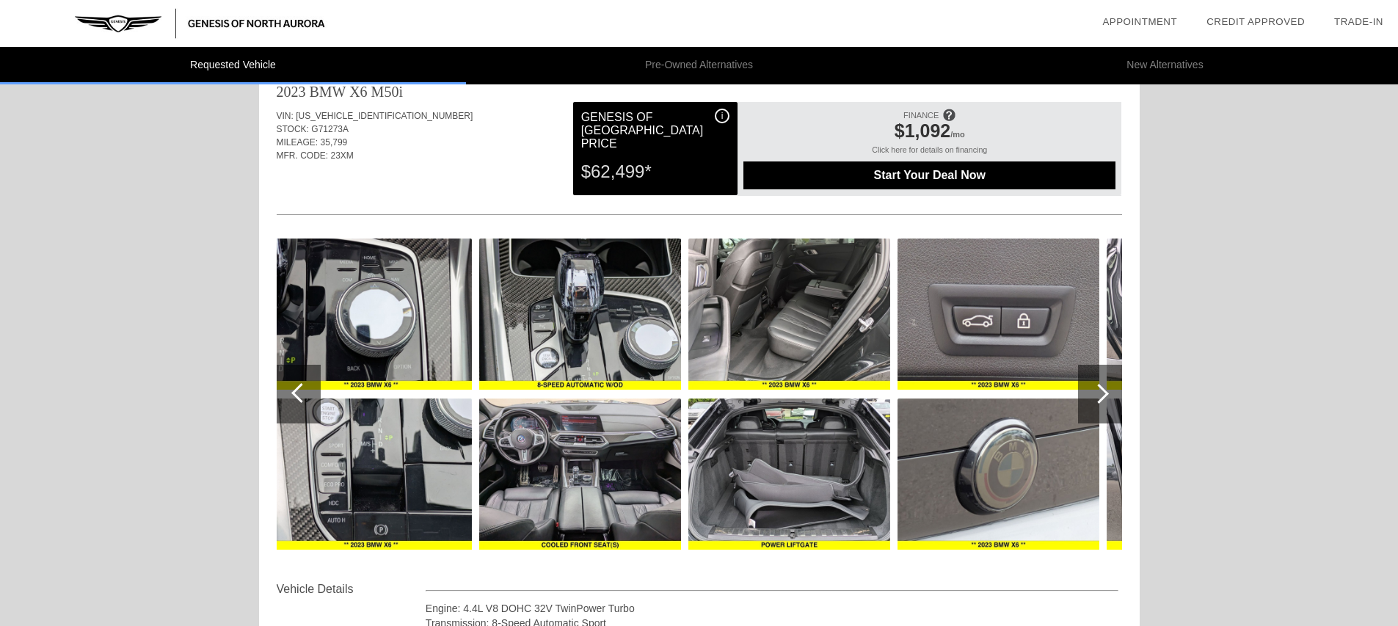
scroll to position [0, 0]
